Goal: Task Accomplishment & Management: Manage account settings

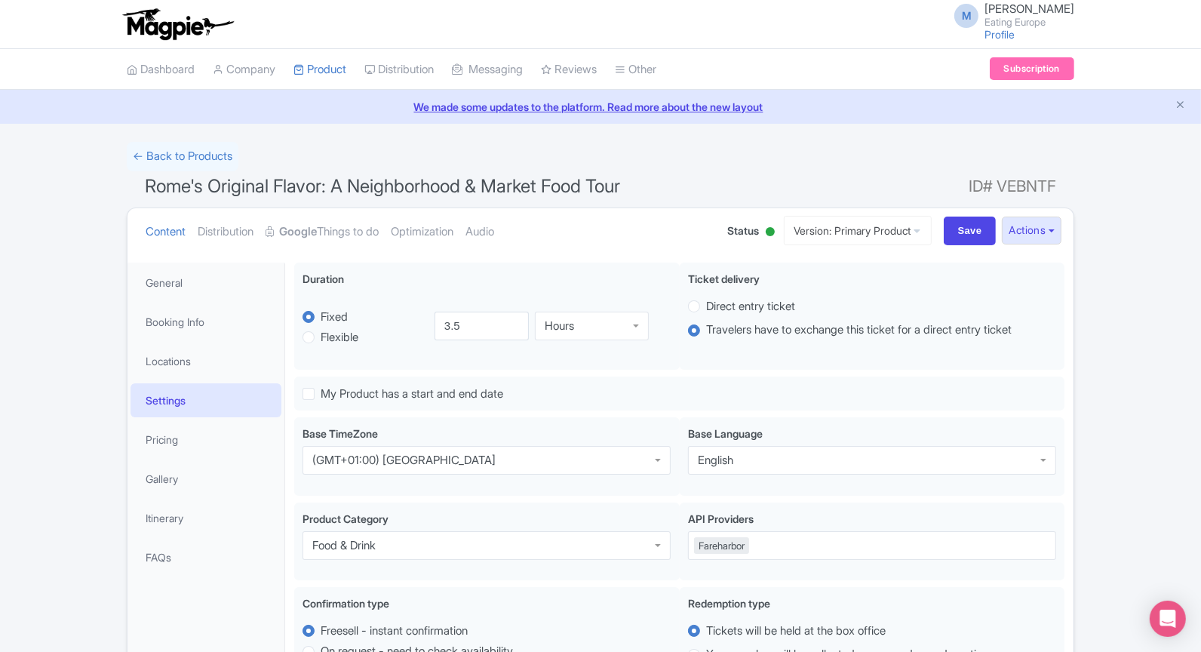
click at [164, 32] on img at bounding box center [177, 24] width 117 height 33
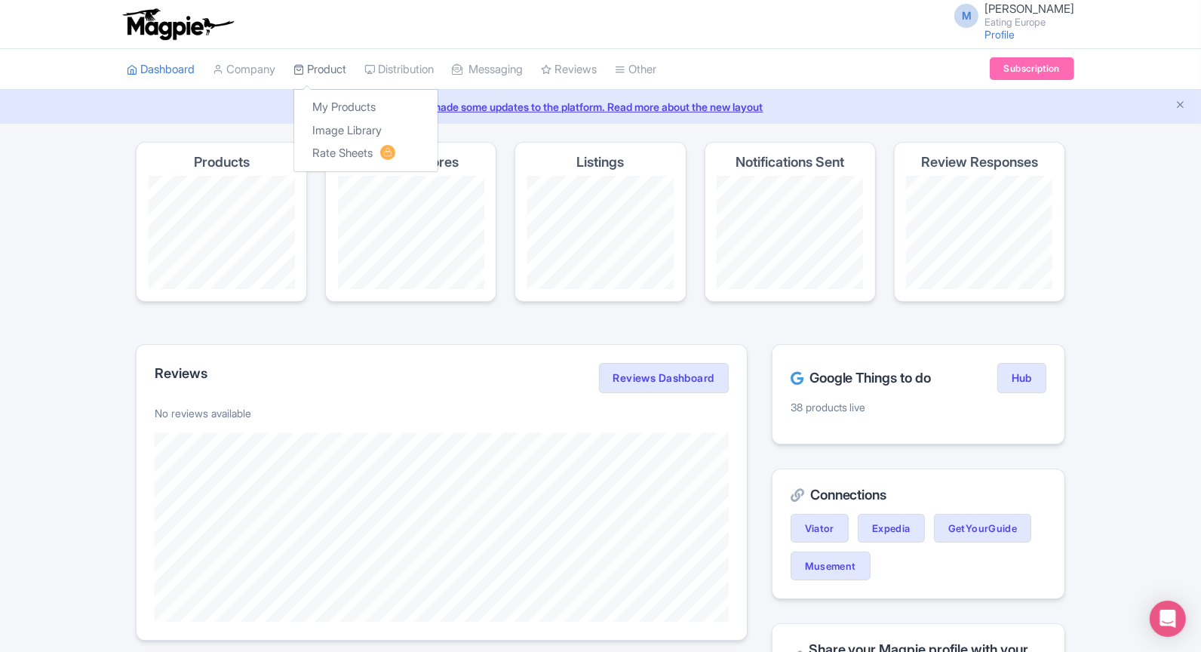
click at [321, 60] on link "Product" at bounding box center [319, 69] width 53 height 41
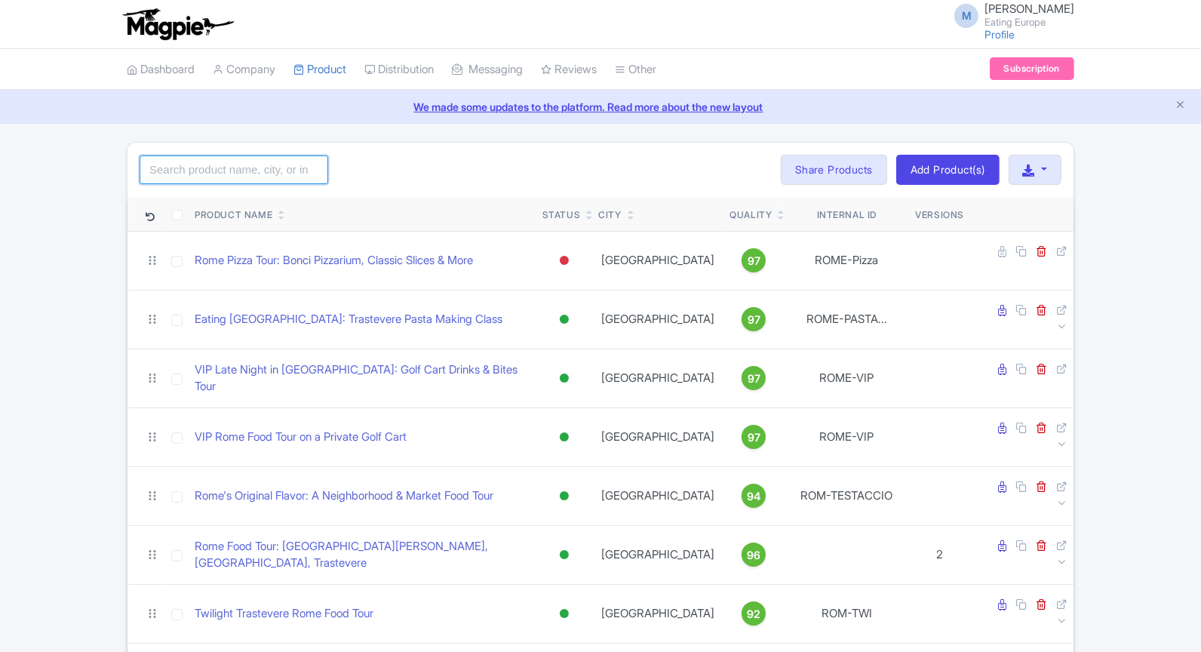
click at [269, 177] on input "search" at bounding box center [234, 169] width 189 height 29
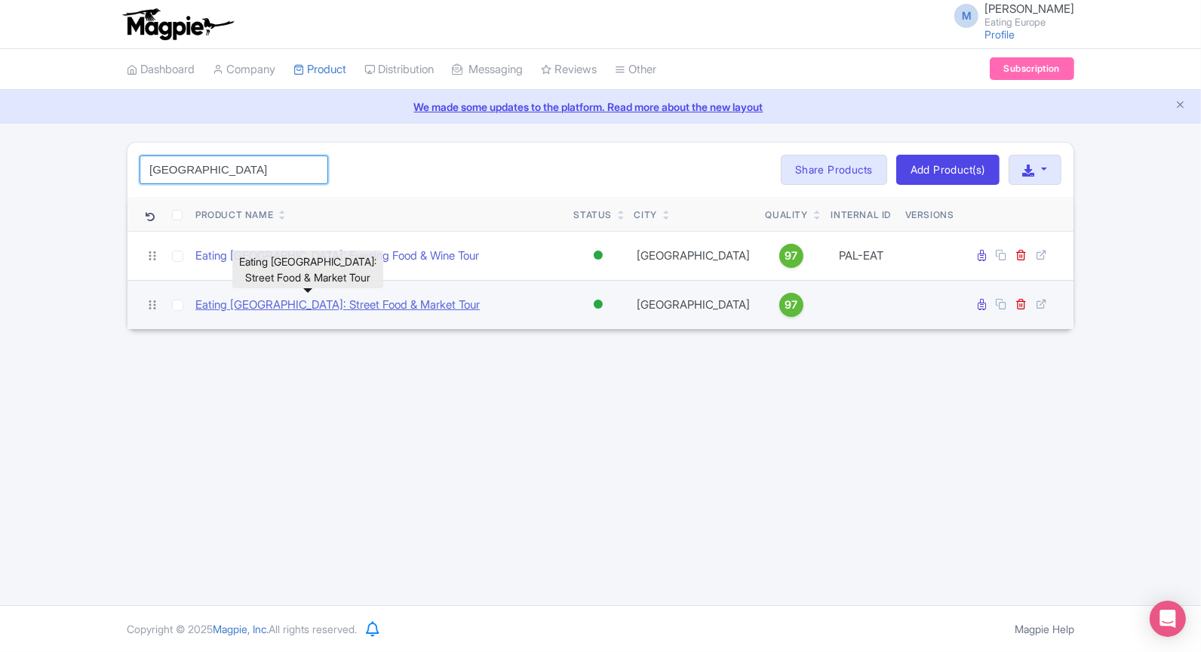
type input "palermo"
click at [330, 302] on link "Eating Palermo: Street Food & Market Tour" at bounding box center [337, 304] width 284 height 17
